Goal: Transaction & Acquisition: Purchase product/service

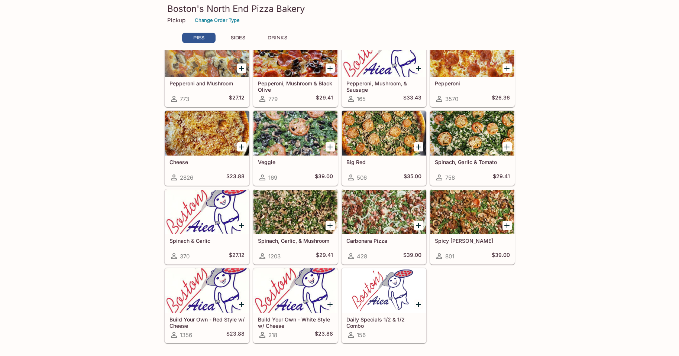
scroll to position [126, 0]
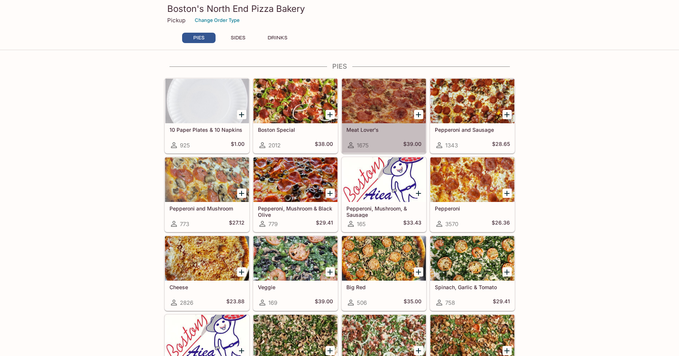
click at [391, 117] on div at bounding box center [384, 101] width 84 height 45
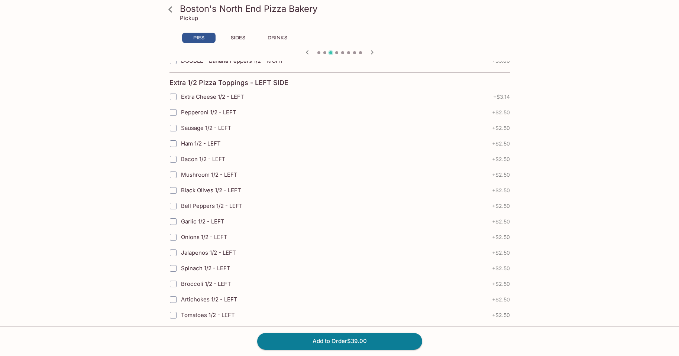
scroll to position [1431, 0]
